Goal: Task Accomplishment & Management: Complete application form

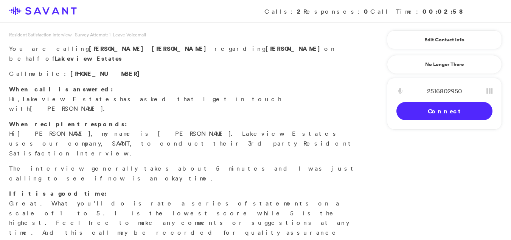
click at [427, 109] on link "Connect" at bounding box center [445, 111] width 96 height 18
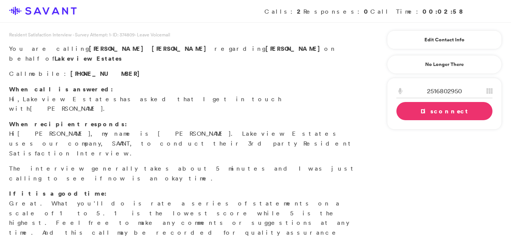
click at [457, 108] on link "Disconnect" at bounding box center [445, 111] width 96 height 18
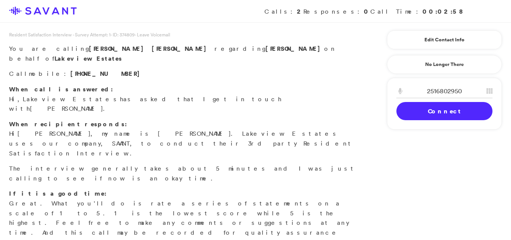
click at [457, 108] on link "Connect" at bounding box center [445, 111] width 96 height 18
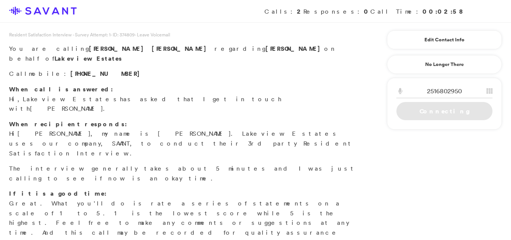
click at [440, 111] on link "Connecting" at bounding box center [445, 111] width 96 height 18
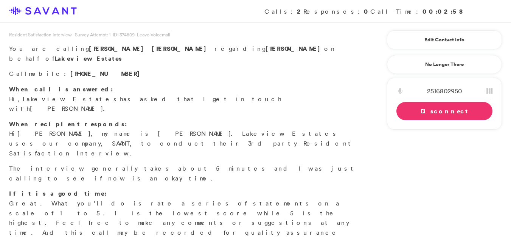
click at [440, 111] on link "Disconnect" at bounding box center [445, 111] width 96 height 18
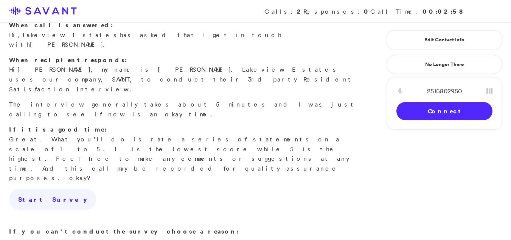
scroll to position [98, 0]
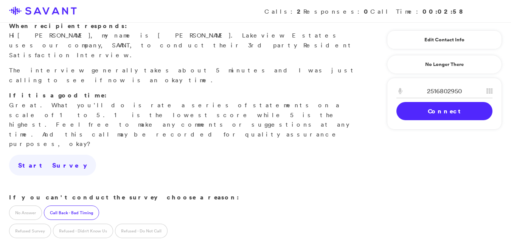
click at [76, 205] on label "Call Back - Bad Timing" at bounding box center [71, 212] width 55 height 14
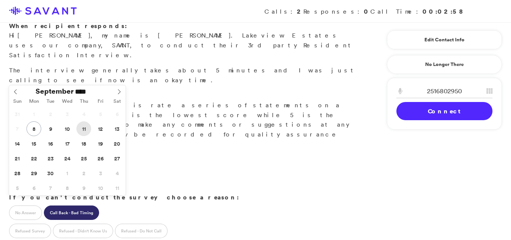
type input "**********"
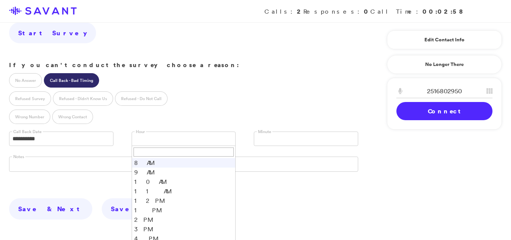
scroll to position [236, 0]
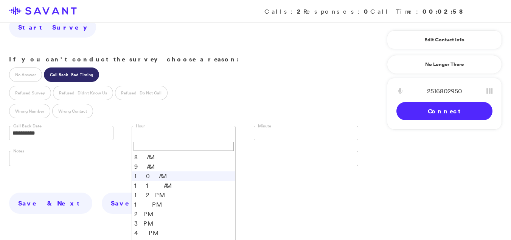
click at [135, 171] on li "10 AM" at bounding box center [184, 175] width 104 height 9
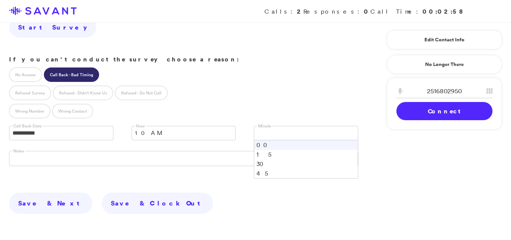
click at [266, 126] on link at bounding box center [306, 133] width 104 height 14
click at [261, 159] on li "30" at bounding box center [306, 163] width 104 height 9
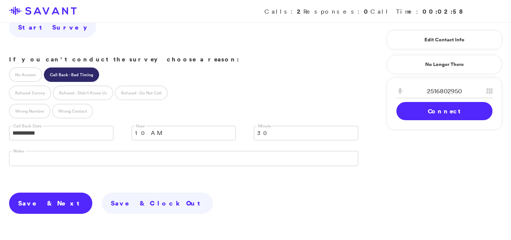
click at [31, 192] on link "Save & Next" at bounding box center [50, 202] width 83 height 21
